Goal: Find specific page/section: Find specific page/section

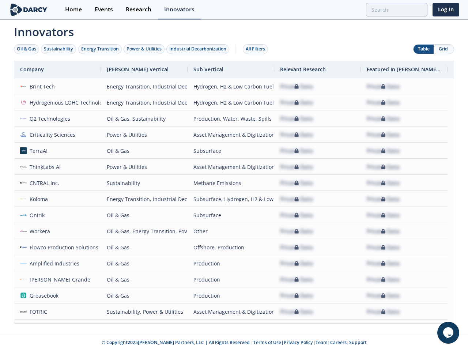
click at [27, 49] on div "Oil & Gas" at bounding box center [26, 49] width 19 height 7
click at [59, 49] on div "Sustainability" at bounding box center [58, 49] width 29 height 7
click at [100, 49] on div "Energy Transition" at bounding box center [100, 49] width 38 height 7
click at [145, 49] on div "Power & Utilities" at bounding box center [143, 49] width 35 height 7
click at [199, 49] on div "Industrial Decarbonization" at bounding box center [197, 49] width 57 height 7
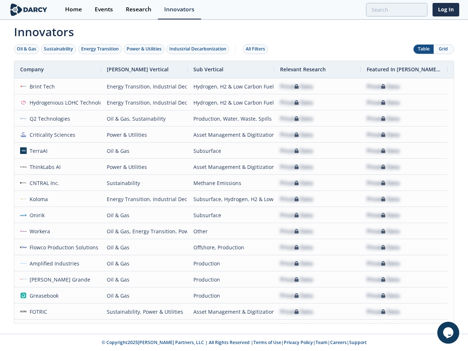
click at [257, 49] on div "All Filters" at bounding box center [255, 49] width 19 height 7
